Goal: Task Accomplishment & Management: Use online tool/utility

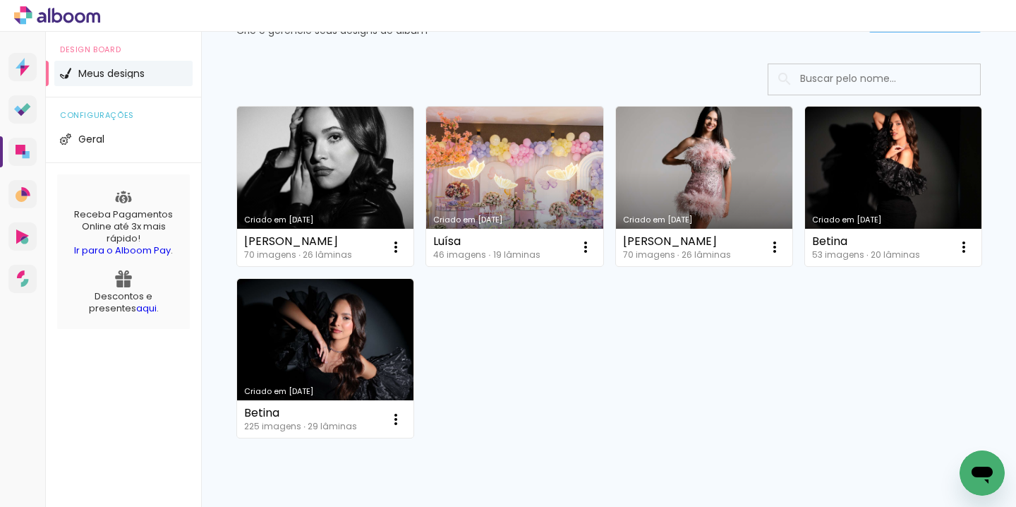
scroll to position [78, 0]
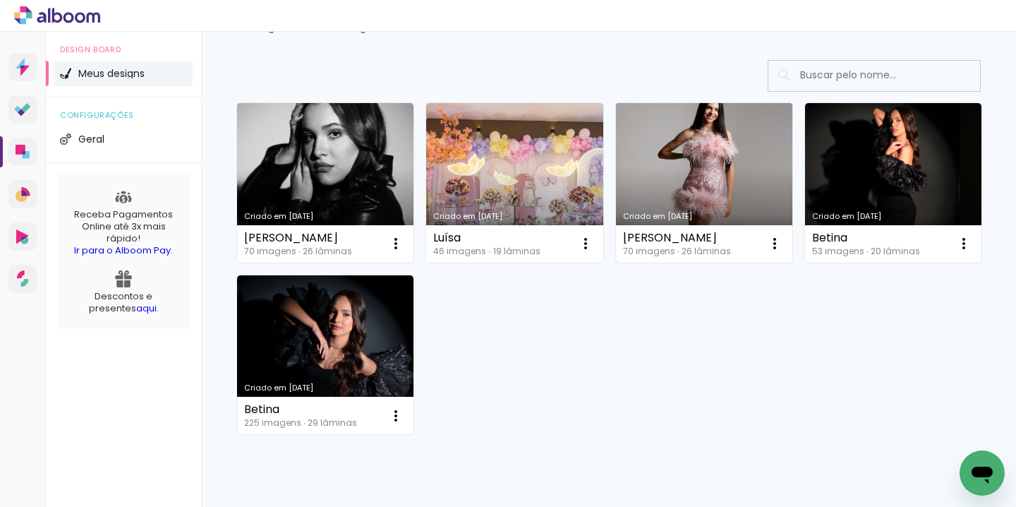
click at [704, 217] on div "Criado em [DATE]" at bounding box center [704, 216] width 162 height 8
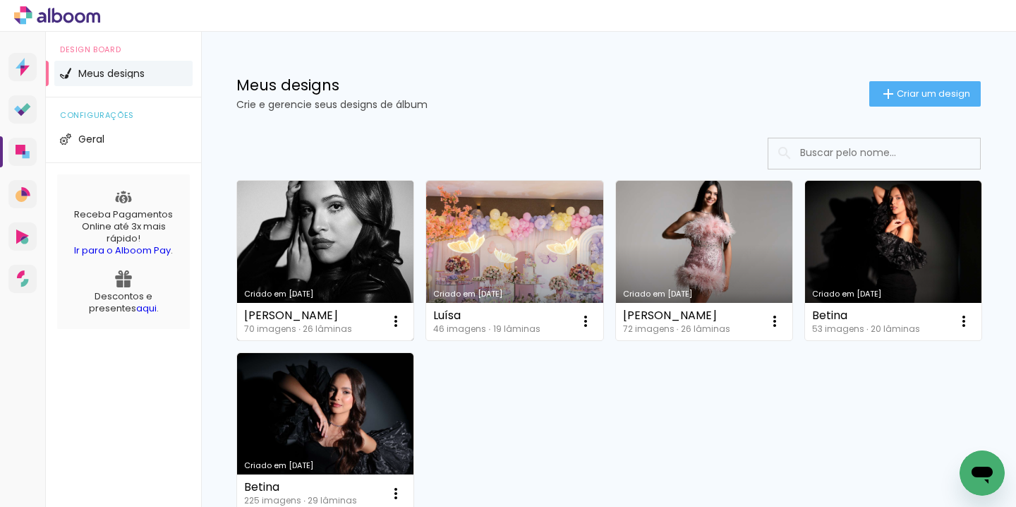
click at [331, 258] on link "Criado em [DATE]" at bounding box center [325, 260] width 176 height 159
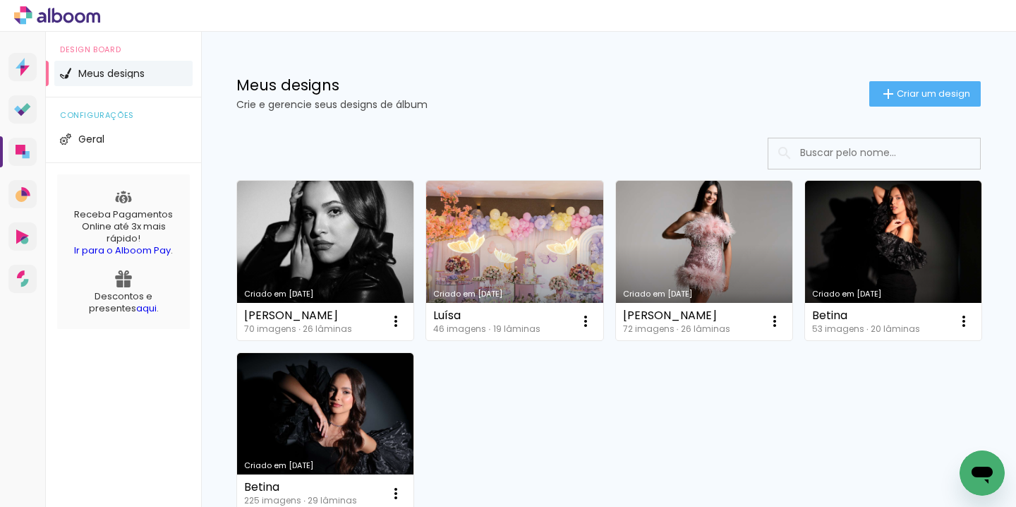
click at [524, 253] on link "Criado em [DATE]" at bounding box center [514, 260] width 176 height 159
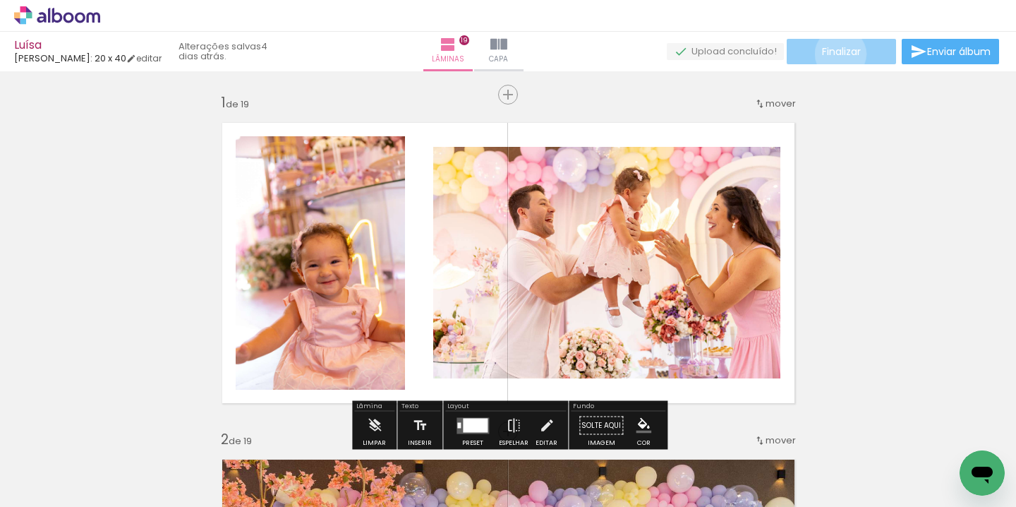
click at [835, 54] on span "Finalizar" at bounding box center [841, 52] width 39 height 10
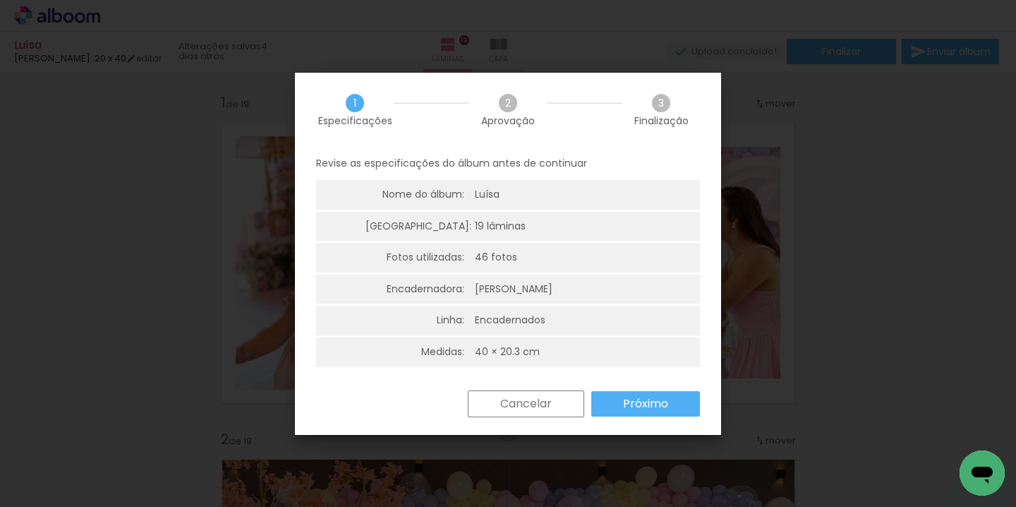
click at [560, 405] on paper-button "Cancelar" at bounding box center [526, 403] width 116 height 27
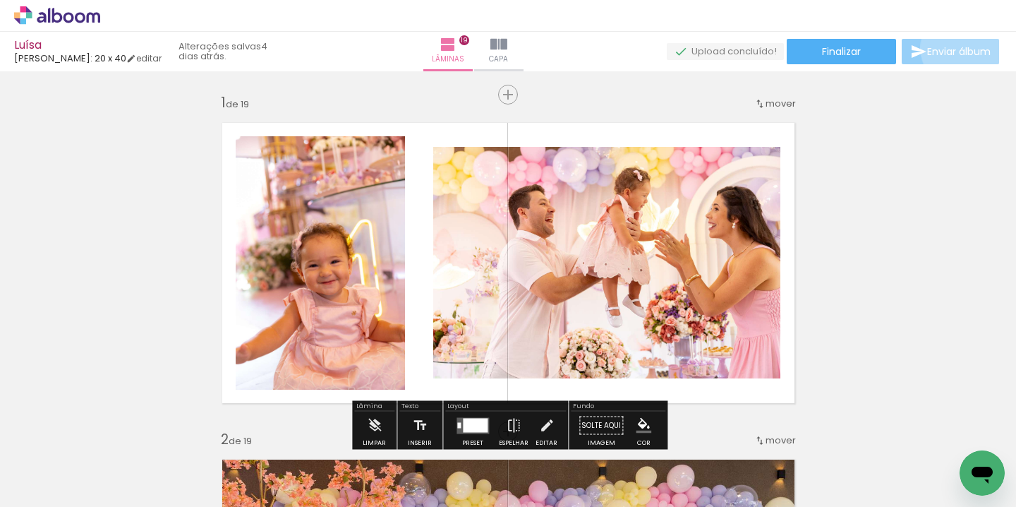
click at [957, 49] on span "Enviar álbum" at bounding box center [958, 52] width 63 height 10
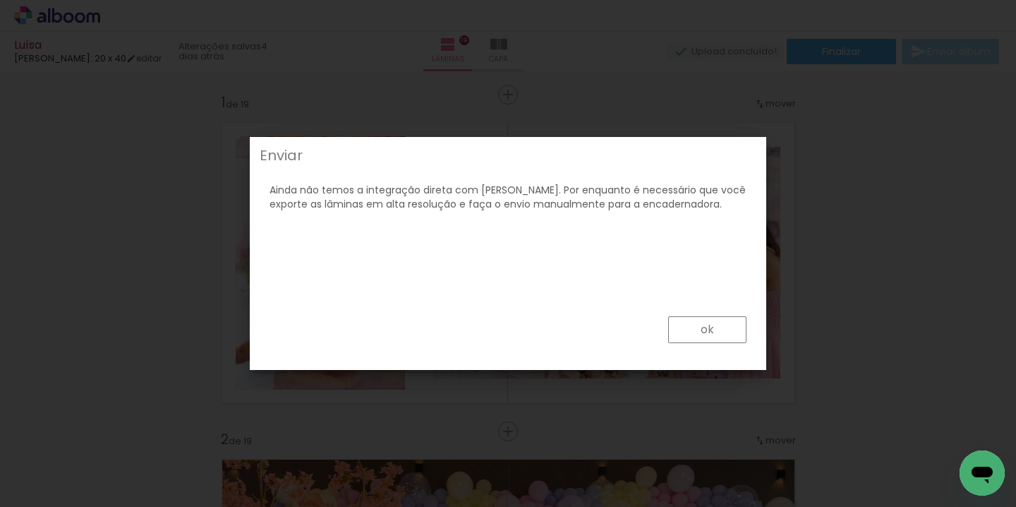
click at [697, 338] on paper-button "ok" at bounding box center [707, 329] width 78 height 27
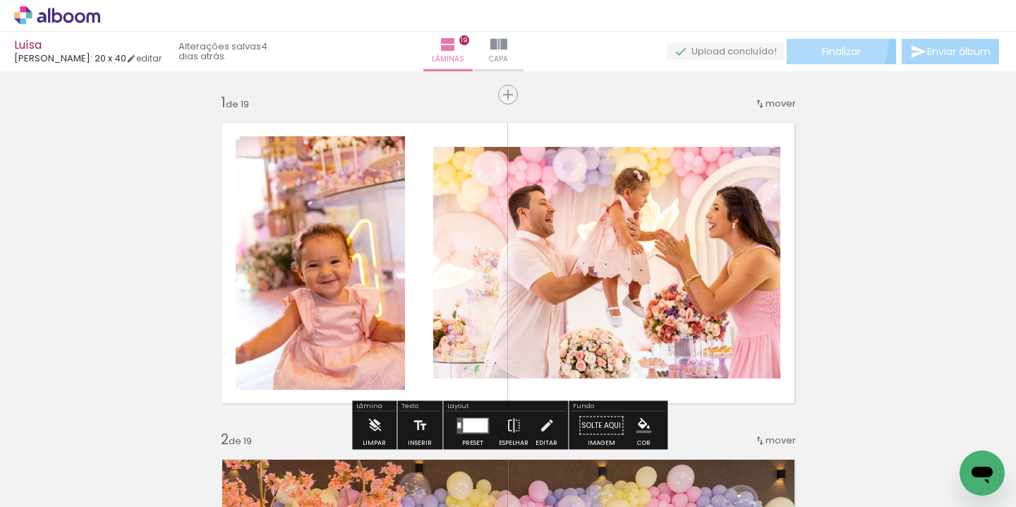
click at [832, 42] on paper-button "Finalizar" at bounding box center [841, 51] width 109 height 25
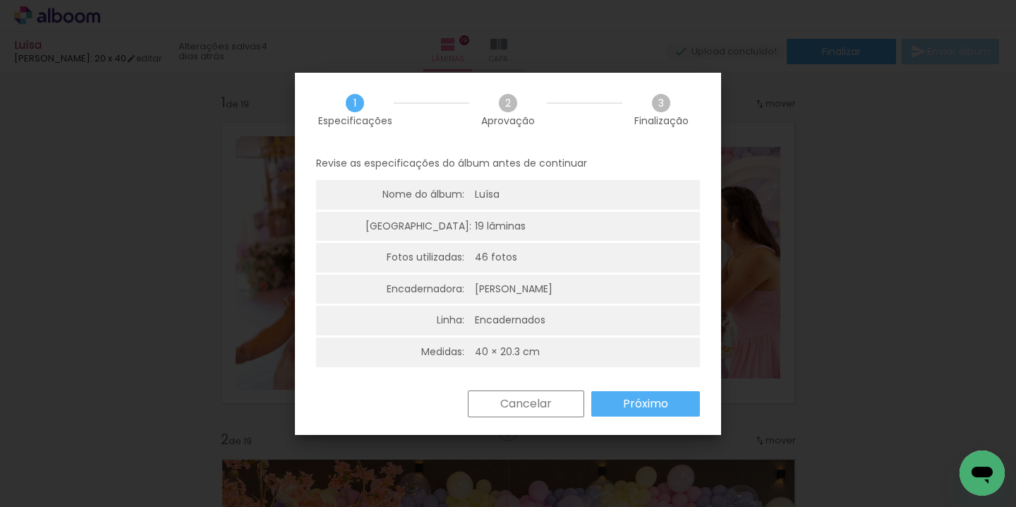
click at [0, 0] on slot "Próximo" at bounding box center [0, 0] width 0 height 0
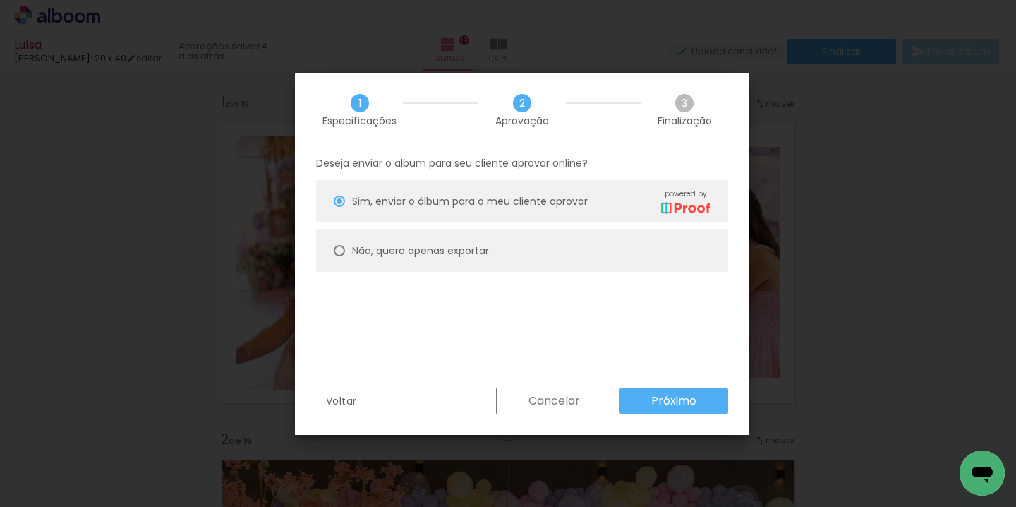
click at [338, 250] on div at bounding box center [339, 250] width 11 height 11
type paper-radio-button "on"
click at [0, 0] on slot "Próximo" at bounding box center [0, 0] width 0 height 0
type input "Alta, 300 DPI"
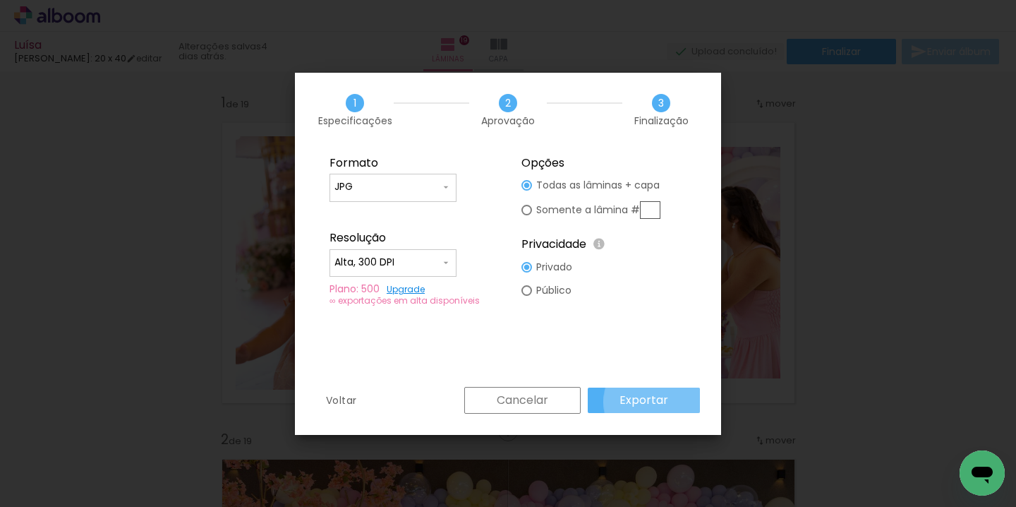
click at [971, 440] on slot "Exportar" at bounding box center [971, 440] width 0 height 0
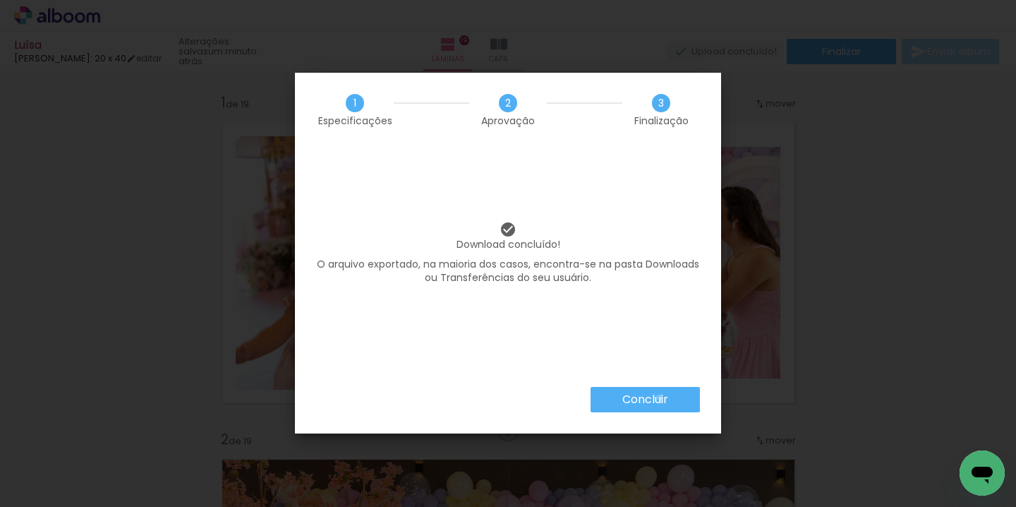
click at [0, 0] on slot "Concluir" at bounding box center [0, 0] width 0 height 0
